Goal: Transaction & Acquisition: Purchase product/service

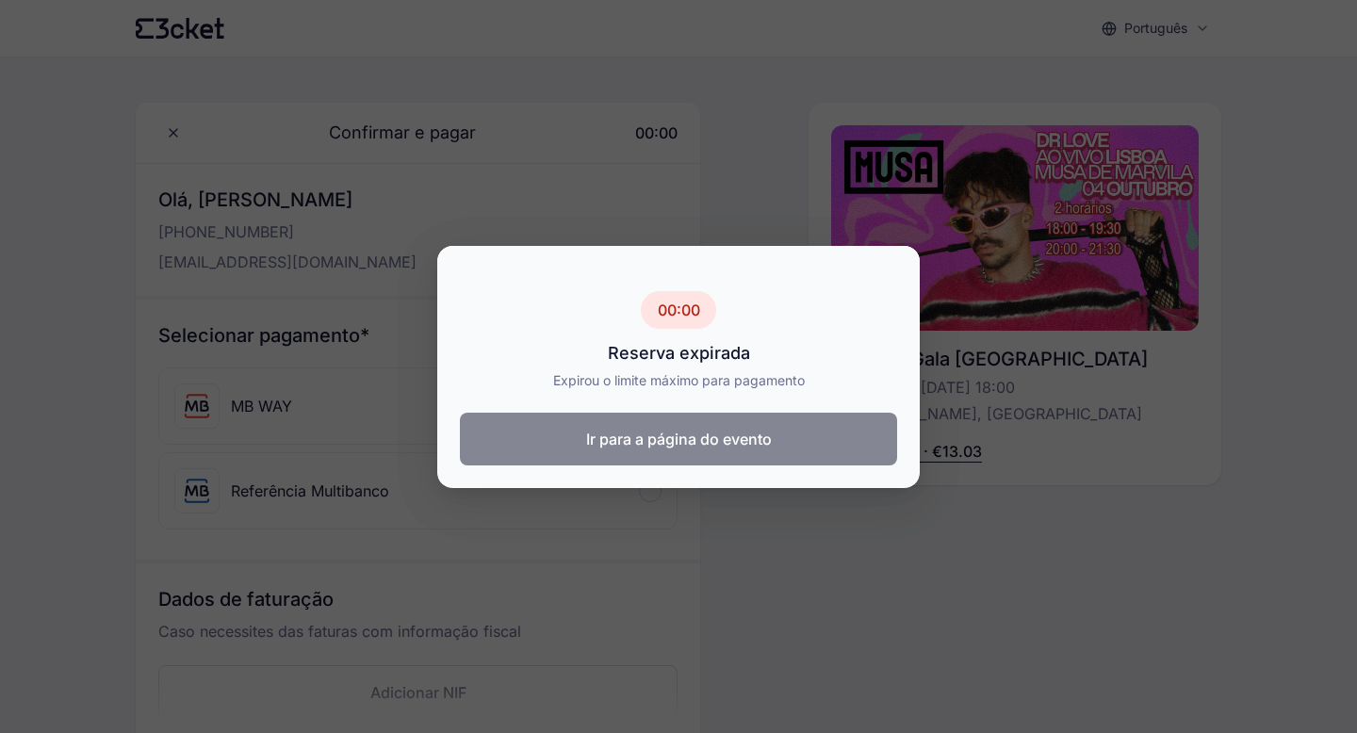
click at [765, 453] on button "Ir para a página do evento" at bounding box center [678, 439] width 437 height 53
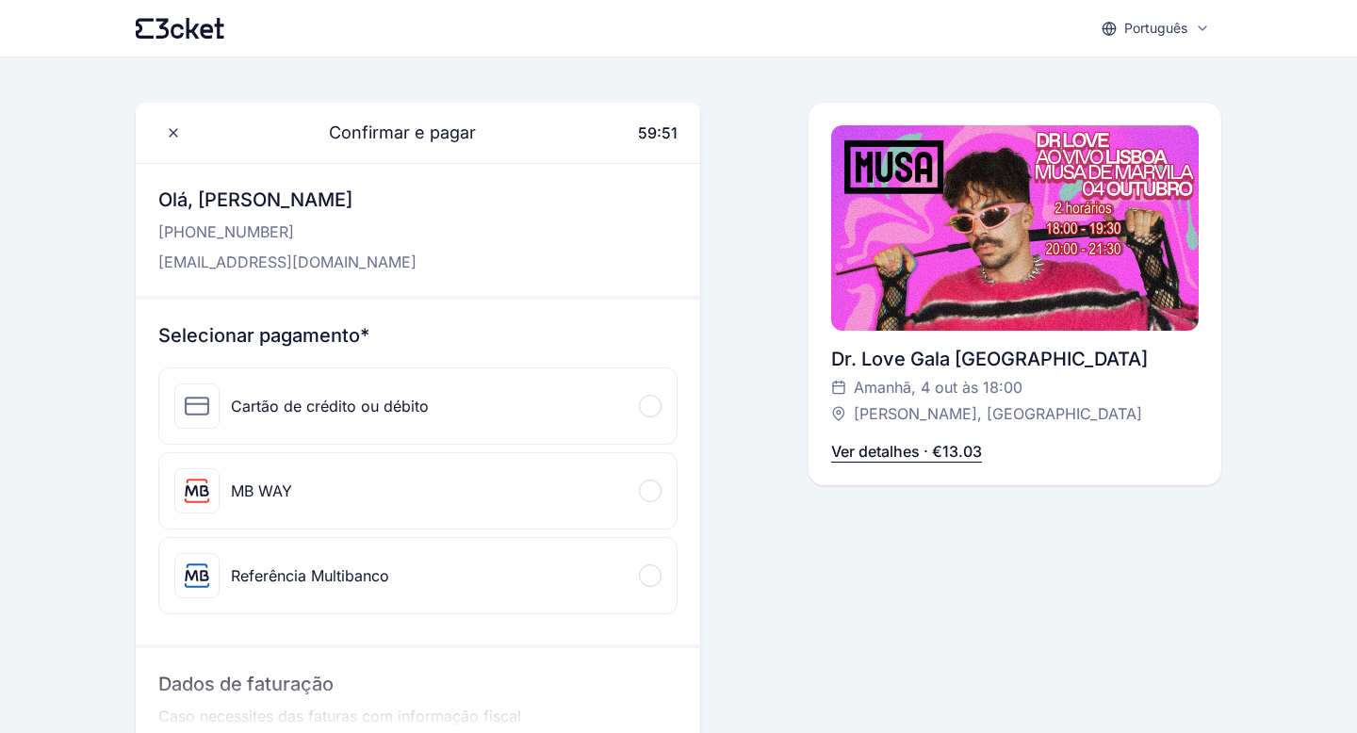
click at [391, 515] on div "MB WAY" at bounding box center [417, 490] width 517 height 75
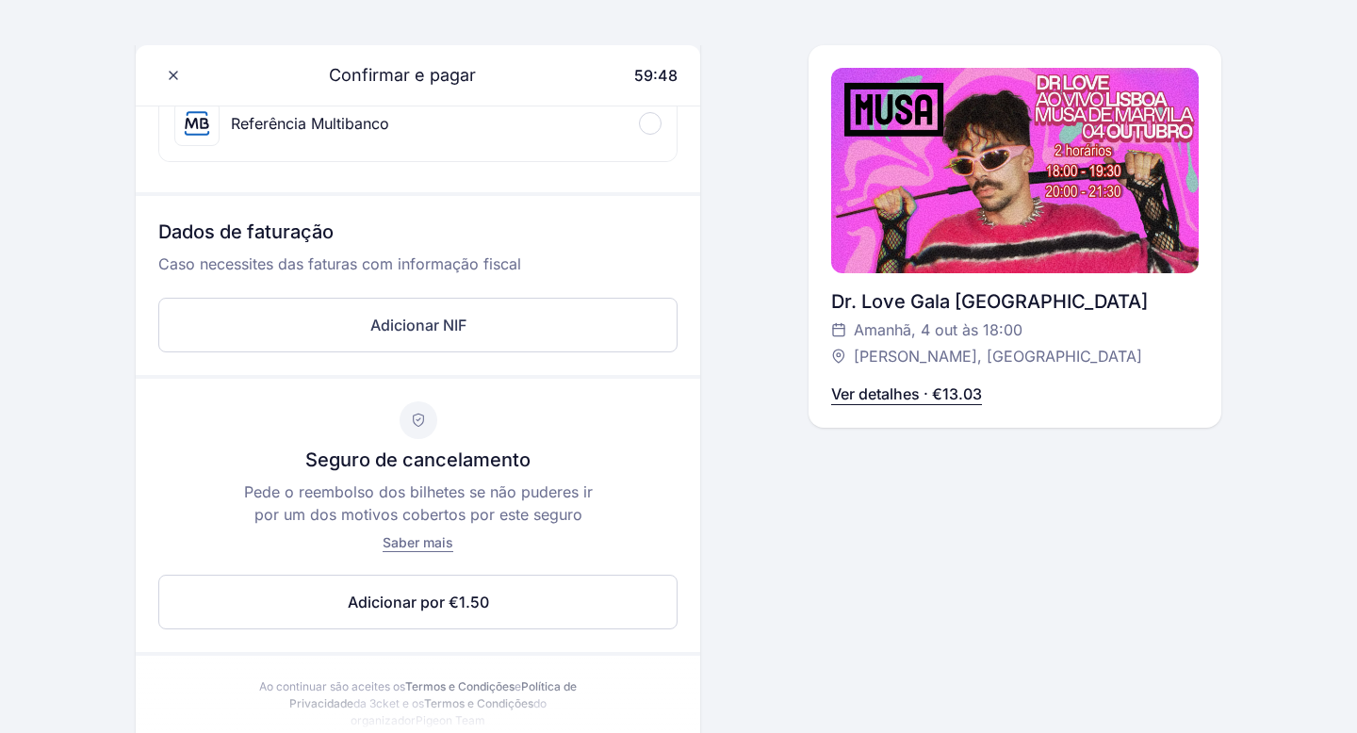
scroll to position [584, 0]
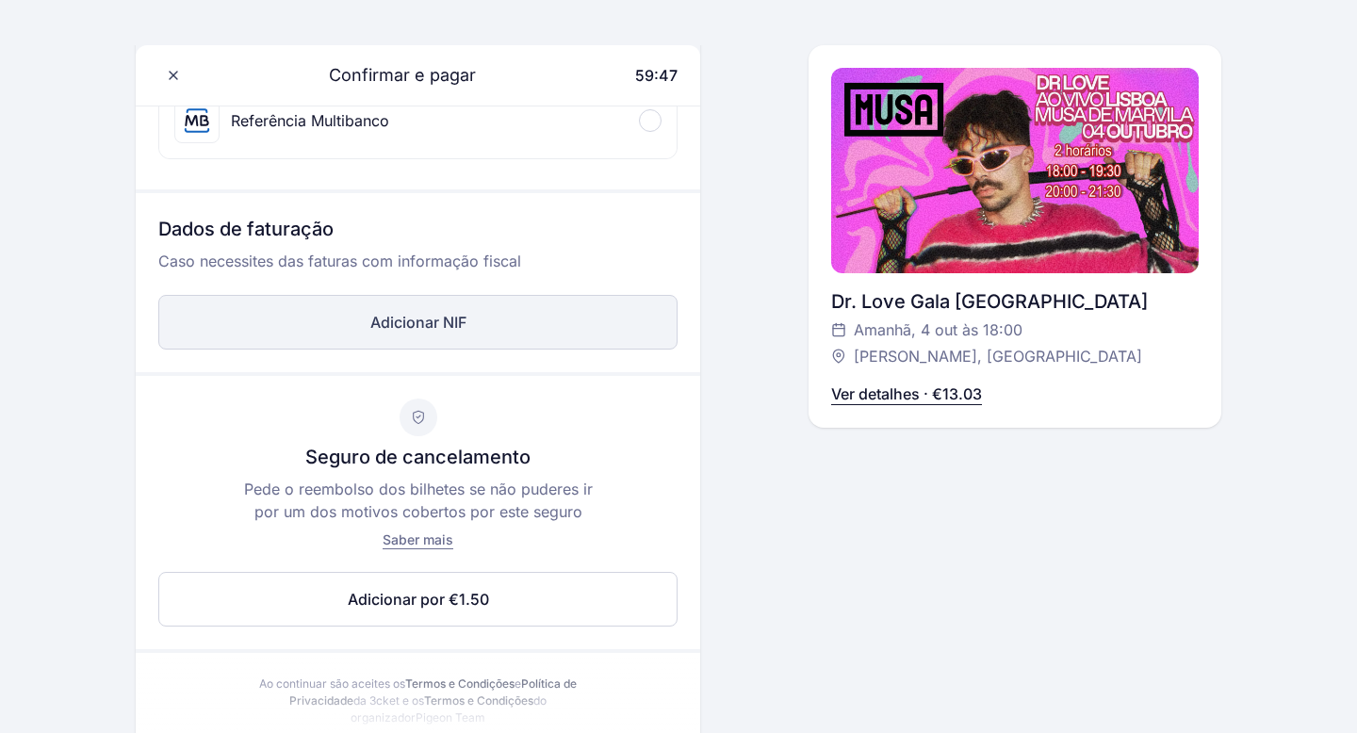
click at [474, 323] on button "Adicionar NIF" at bounding box center [417, 322] width 519 height 55
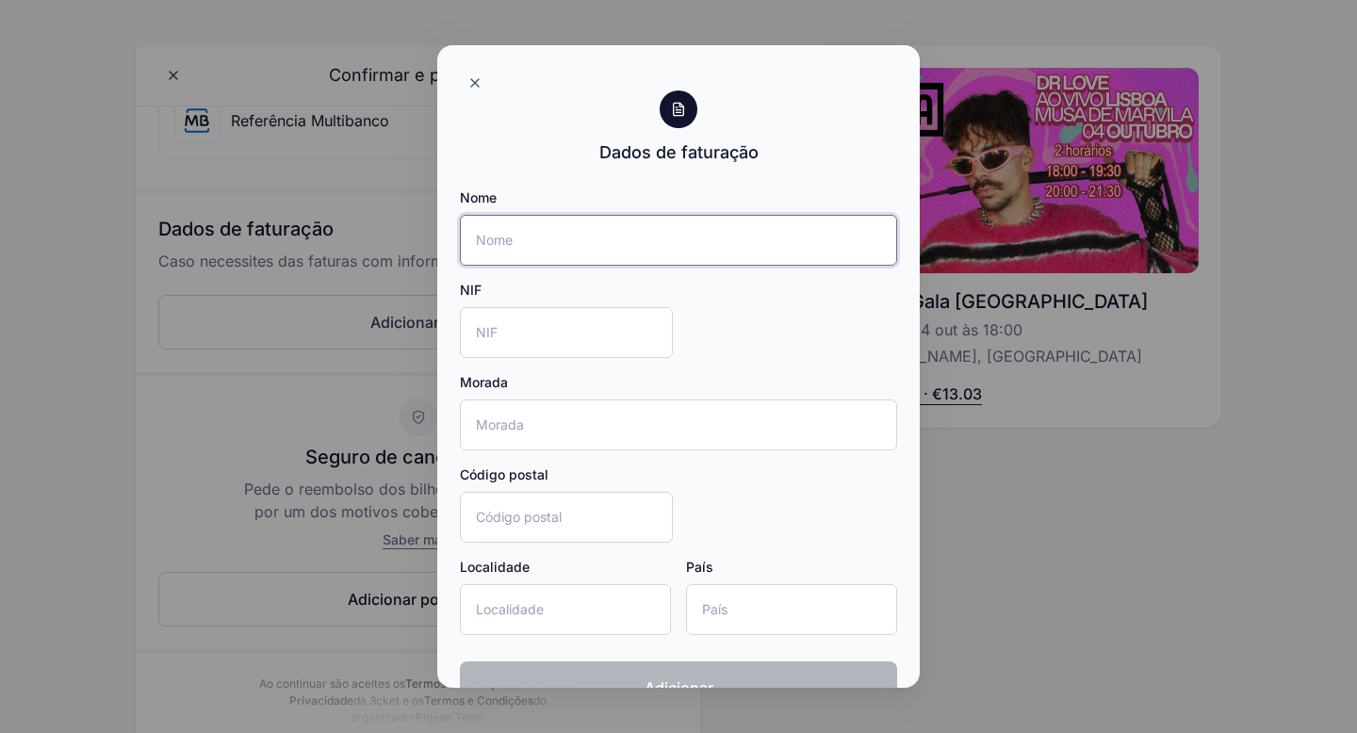
click at [578, 247] on input "Nome" at bounding box center [678, 240] width 437 height 51
type input "Belinda Reis"
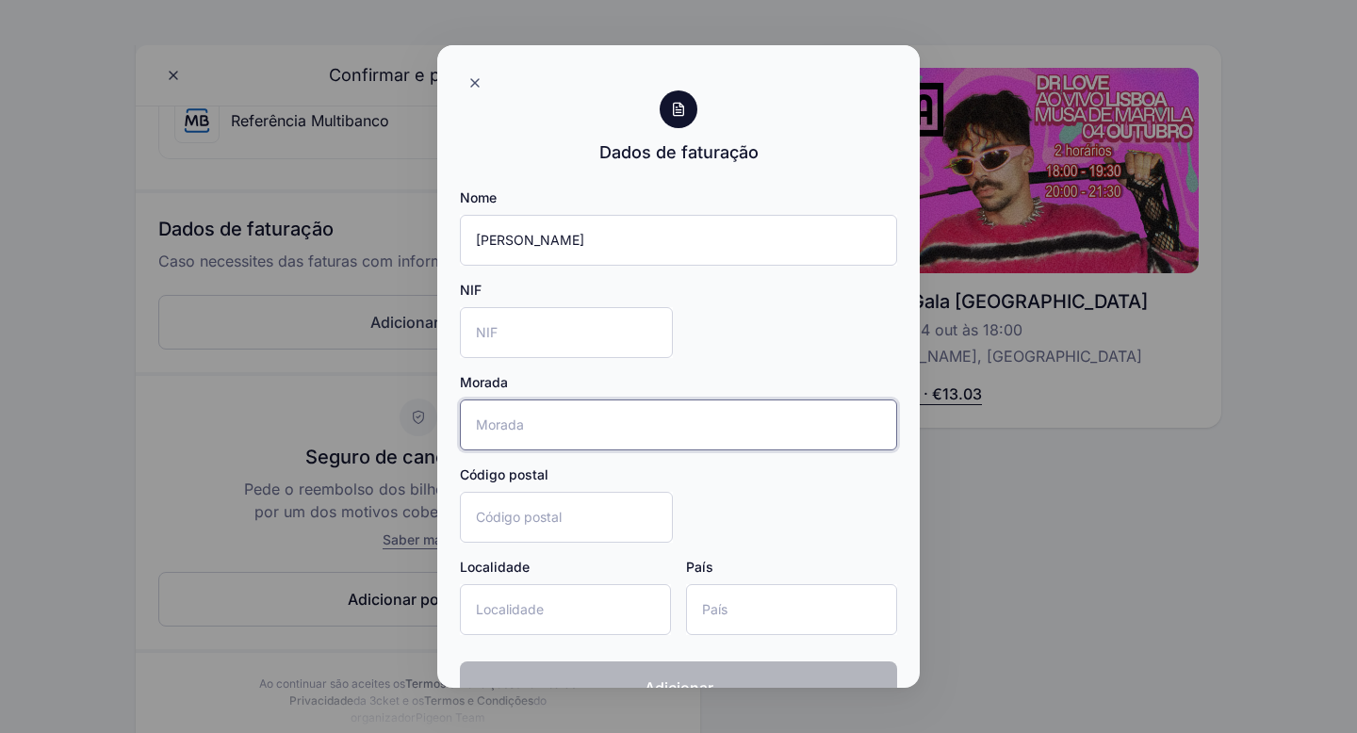
type input "Rua Correia Garção 5 7B"
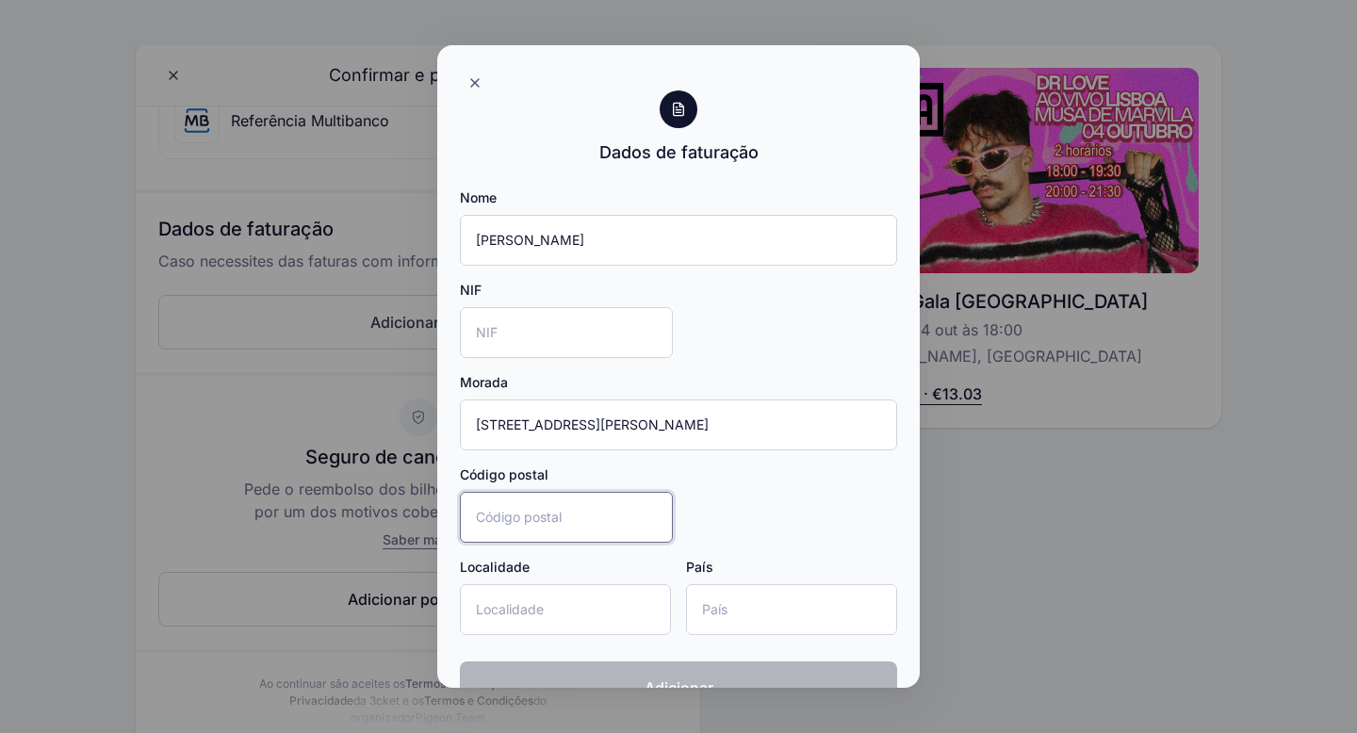
type input "2675-520"
type input "Odivelas"
type input "Cape Verde"
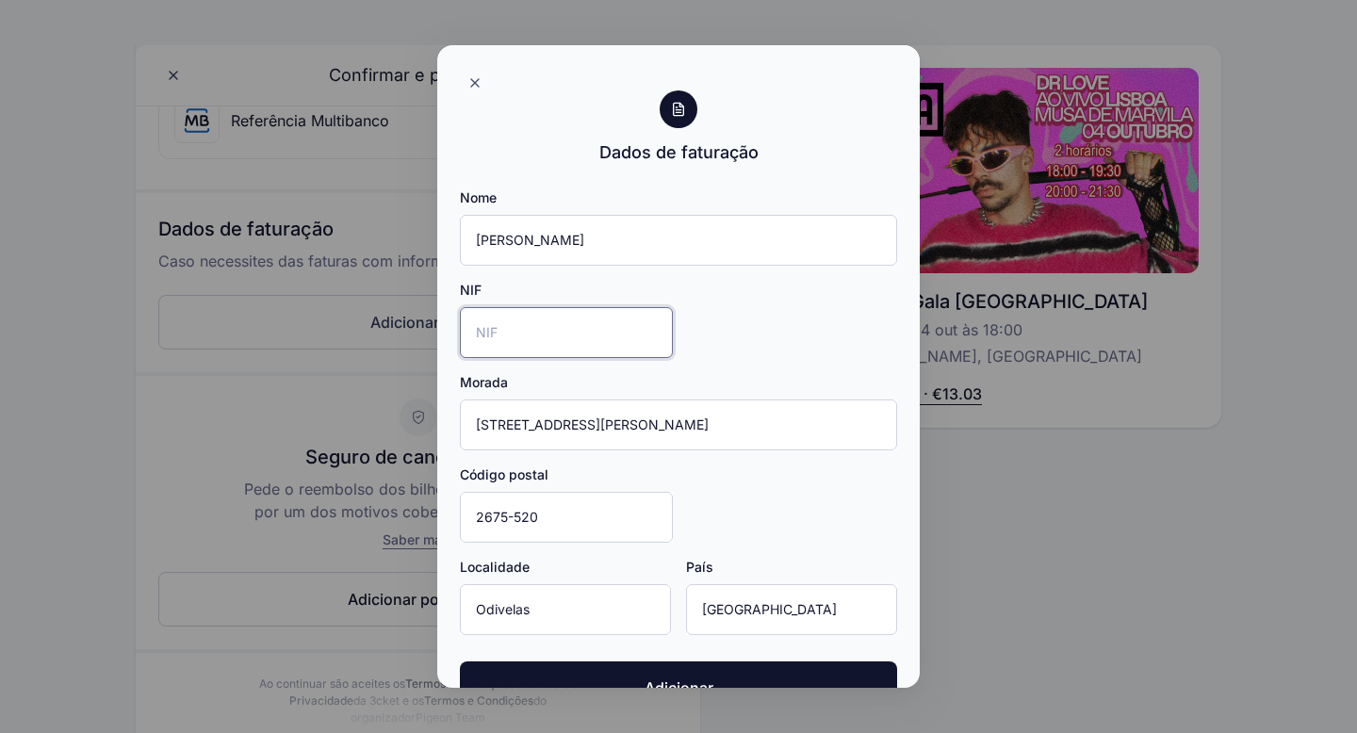
click at [565, 341] on input "NIF" at bounding box center [566, 332] width 213 height 51
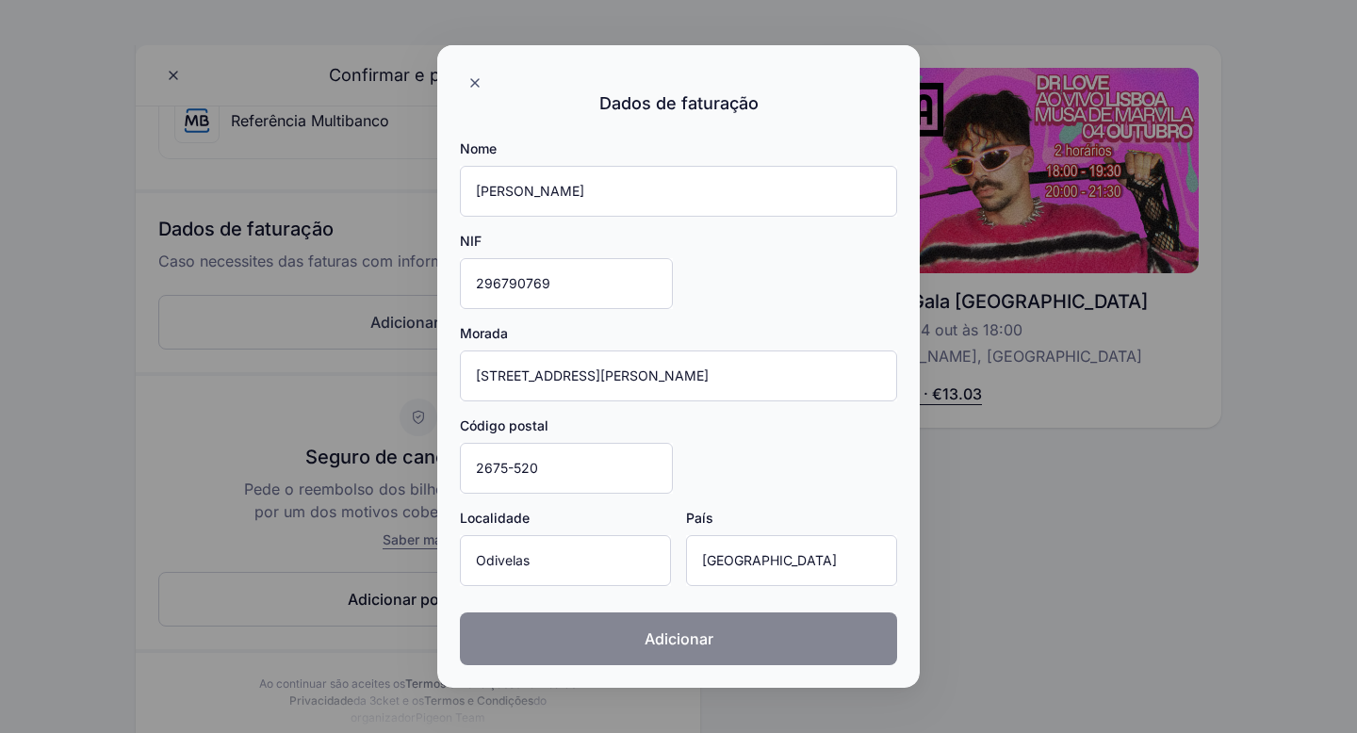
click at [697, 636] on span "Adicionar" at bounding box center [678, 638] width 69 height 23
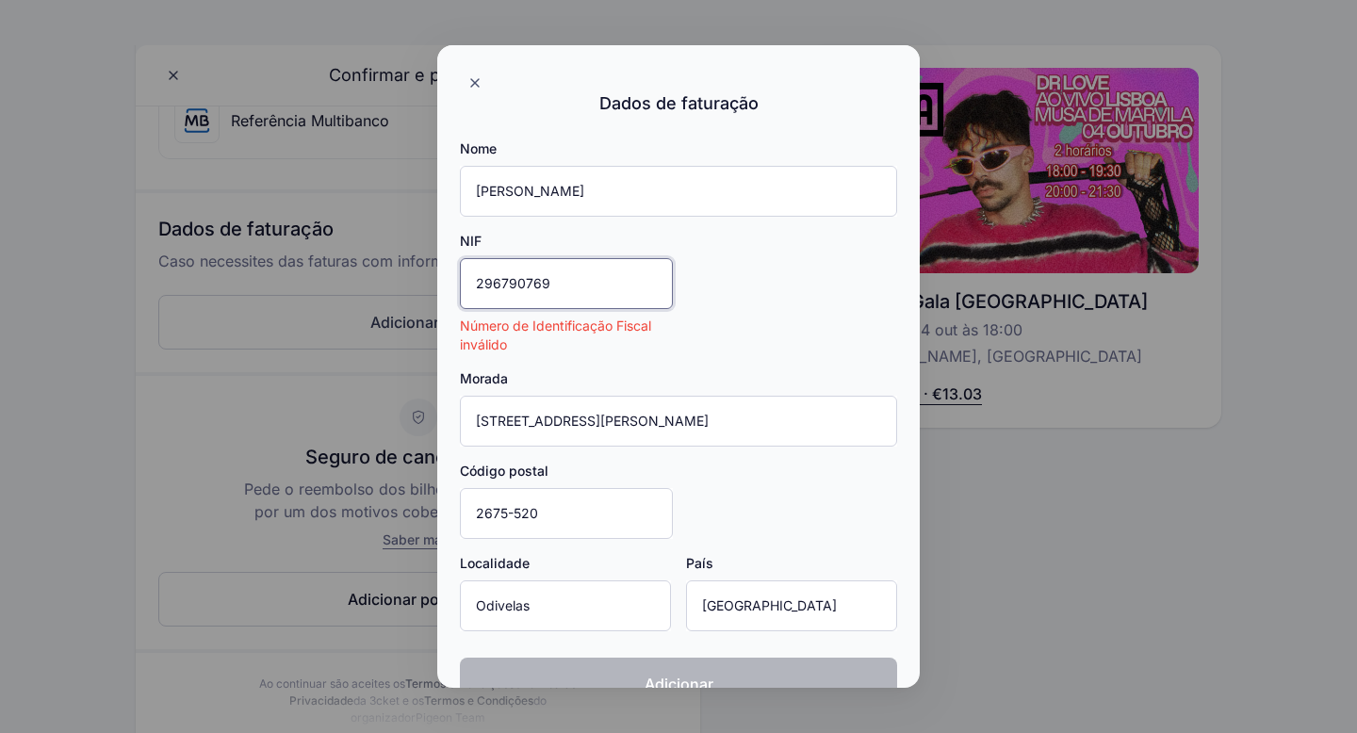
click at [557, 286] on input "296790769" at bounding box center [566, 283] width 213 height 51
click at [496, 283] on input "296790769" at bounding box center [566, 283] width 213 height 51
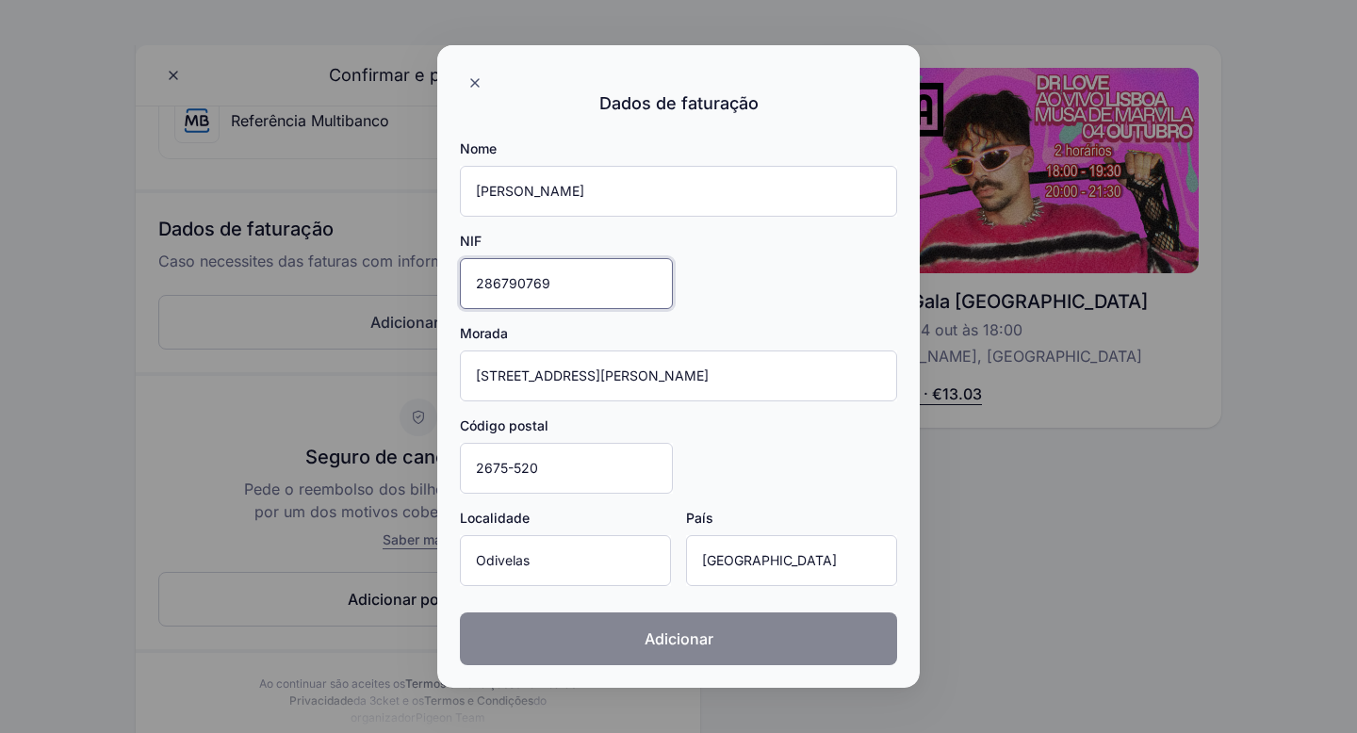
type input "286790769"
click at [661, 643] on span "Adicionar" at bounding box center [678, 638] width 69 height 23
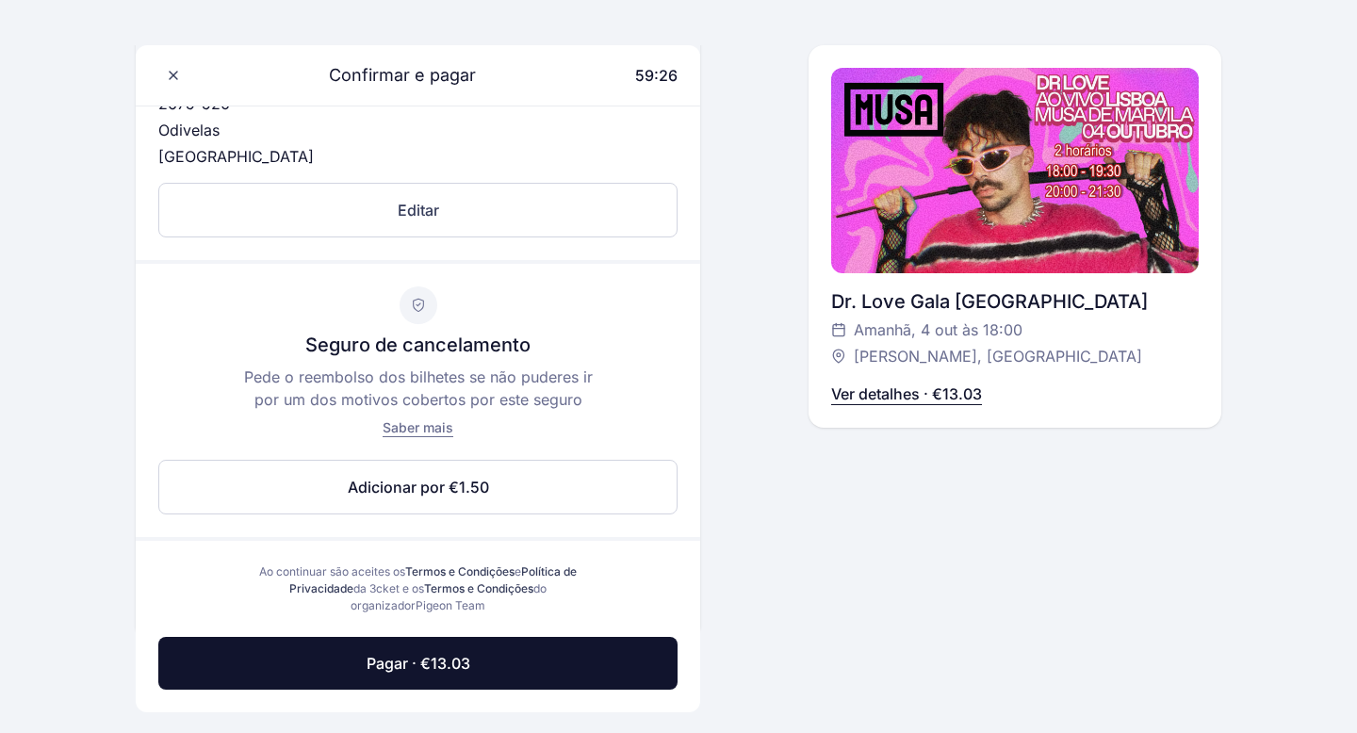
scroll to position [860, 0]
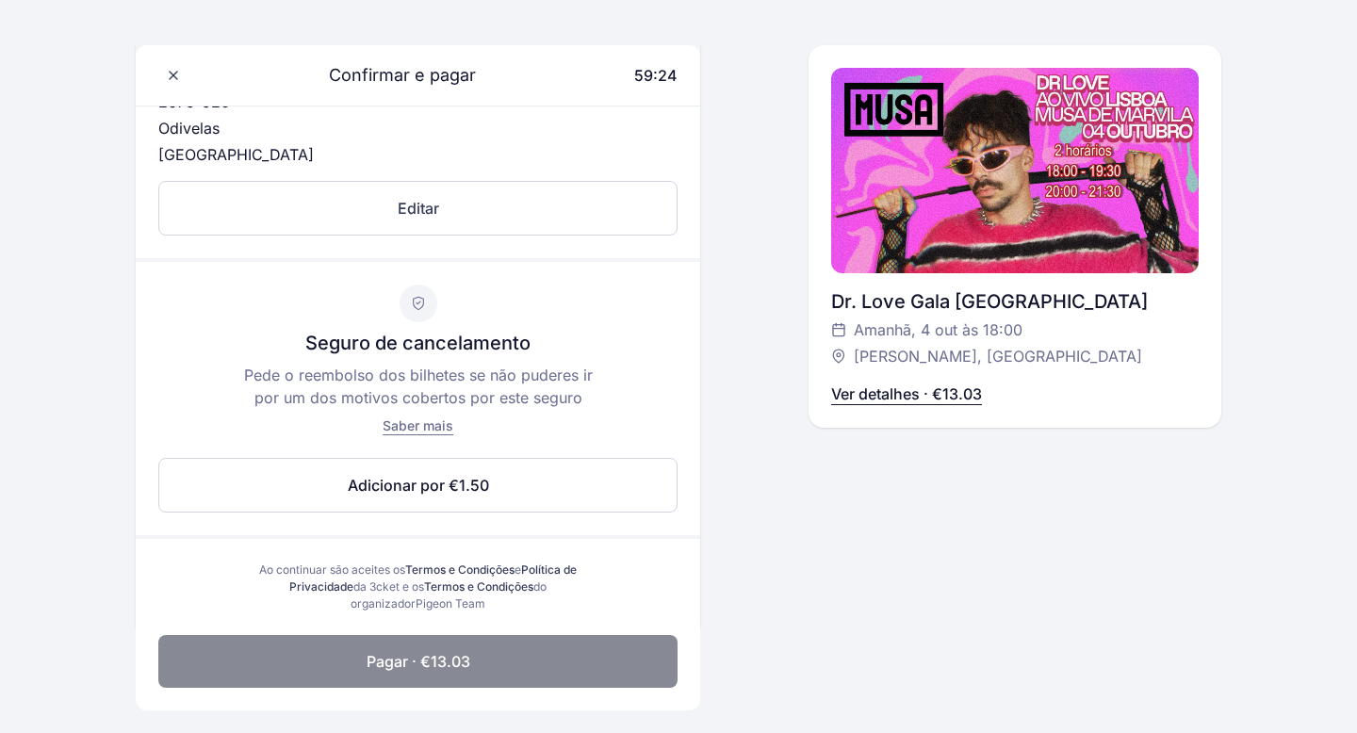
click at [532, 667] on button "Pagar · €13.03" at bounding box center [417, 661] width 519 height 53
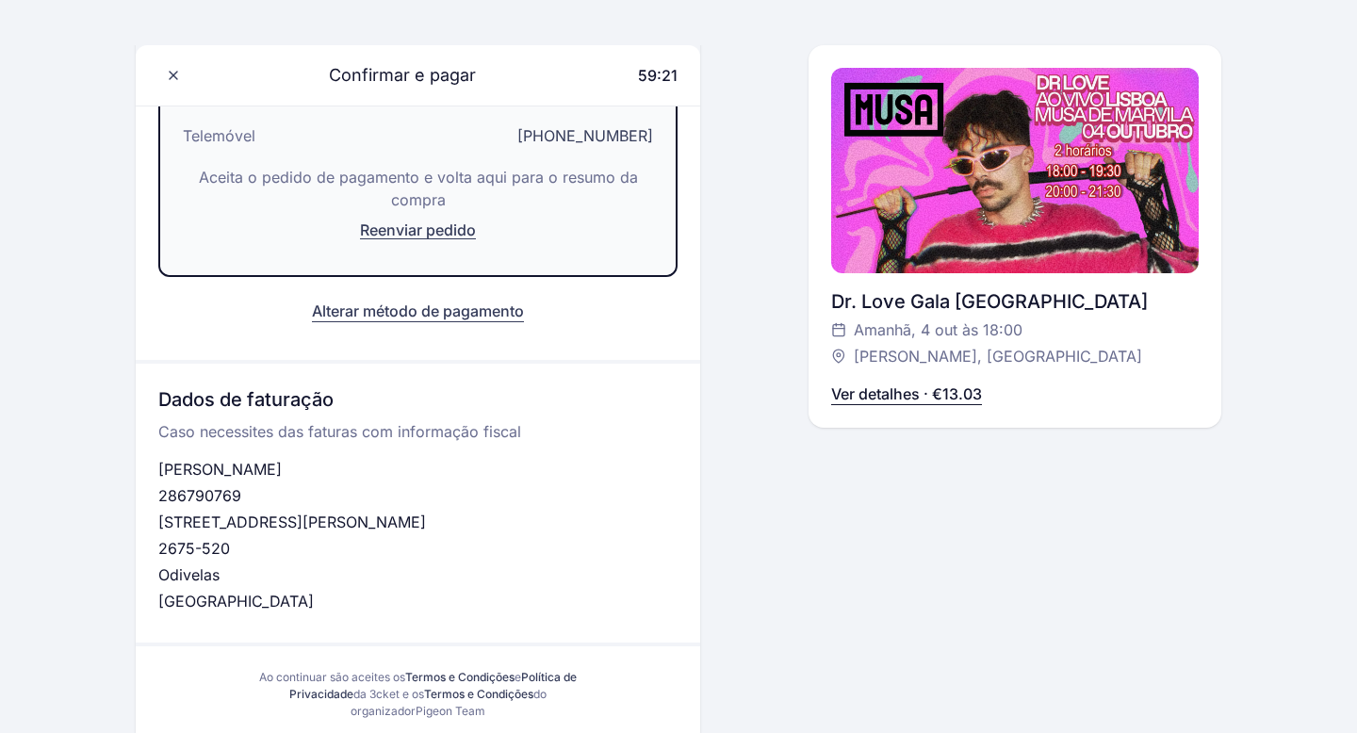
scroll to position [344, 0]
